Goal: Use online tool/utility

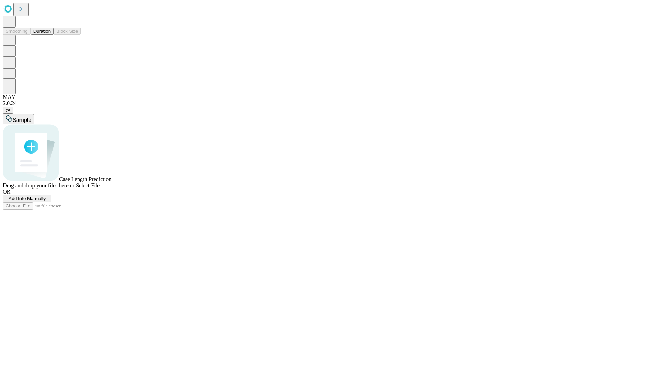
click at [51, 35] on button "Duration" at bounding box center [42, 30] width 23 height 7
click at [99, 188] on span "Select File" at bounding box center [88, 185] width 24 height 6
